Goal: Task Accomplishment & Management: Use online tool/utility

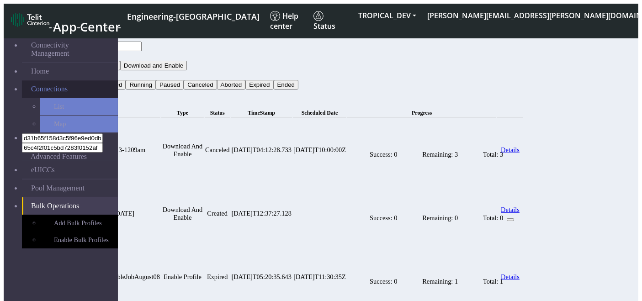
click at [51, 85] on span "Connections" at bounding box center [49, 89] width 37 height 8
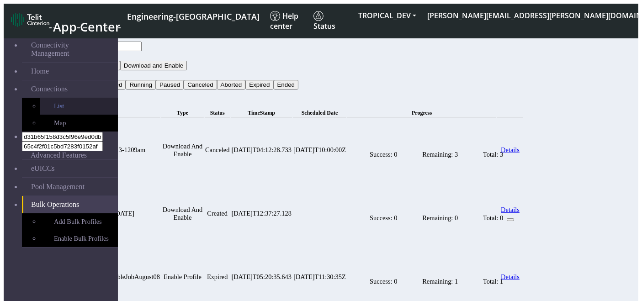
click at [40, 98] on link "List" at bounding box center [79, 106] width 78 height 17
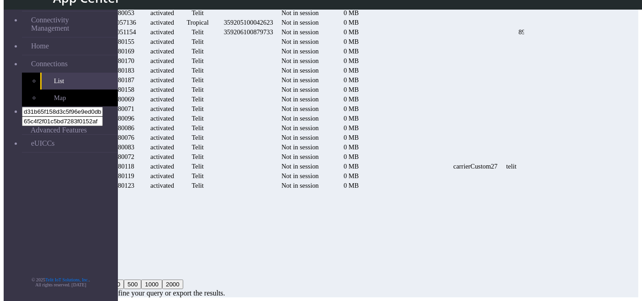
scroll to position [0, 840]
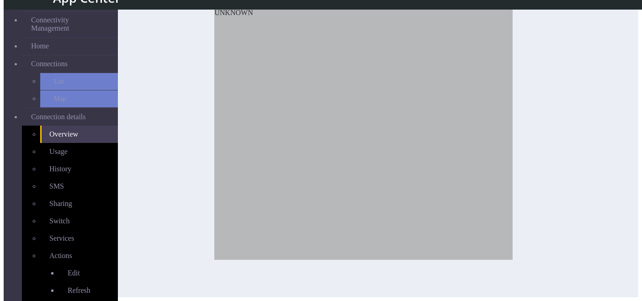
scroll to position [200, 0]
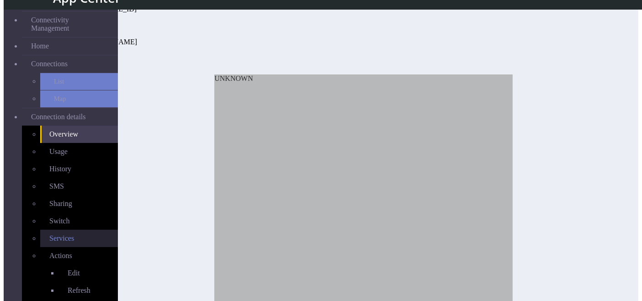
click at [72, 230] on link "Services" at bounding box center [79, 238] width 78 height 17
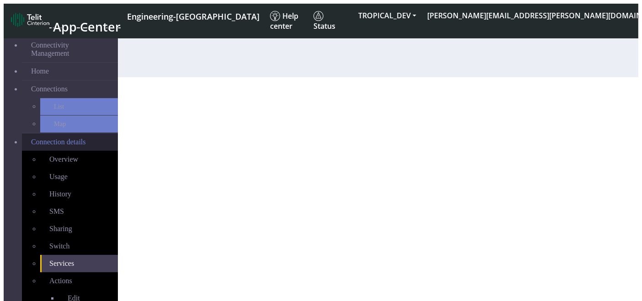
click at [69, 138] on span "Connection details" at bounding box center [58, 142] width 55 height 8
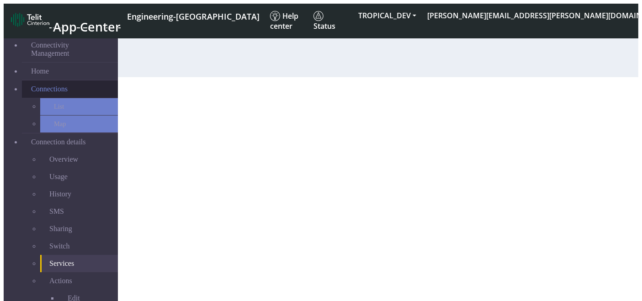
click at [63, 81] on link "Connections" at bounding box center [70, 88] width 96 height 17
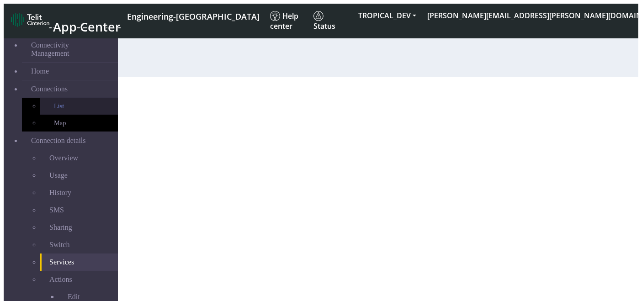
click at [57, 98] on link "List" at bounding box center [79, 106] width 78 height 17
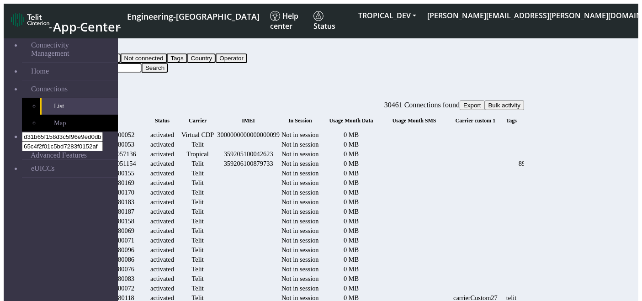
click at [521, 102] on span "Bulk activity" at bounding box center [505, 105] width 32 height 7
